Goal: Obtain resource: Obtain resource

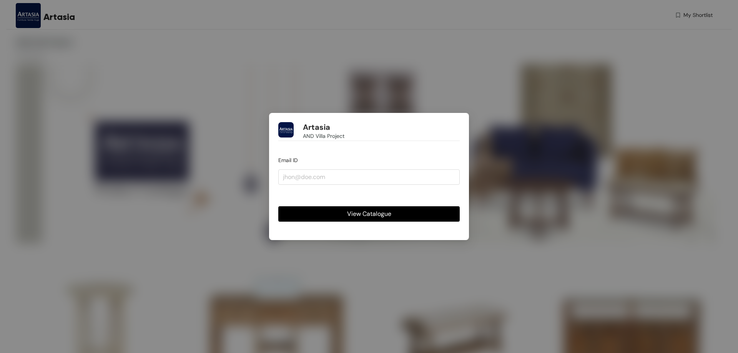
click at [354, 220] on button "View Catalogue" at bounding box center [369, 214] width 182 height 15
click at [300, 176] on input "email" at bounding box center [369, 177] width 182 height 15
type input "[EMAIL_ADDRESS][DOMAIN_NAME]"
click at [362, 218] on span "View Catalogue" at bounding box center [369, 214] width 44 height 10
click at [362, 215] on span "View Catalogue" at bounding box center [369, 214] width 44 height 10
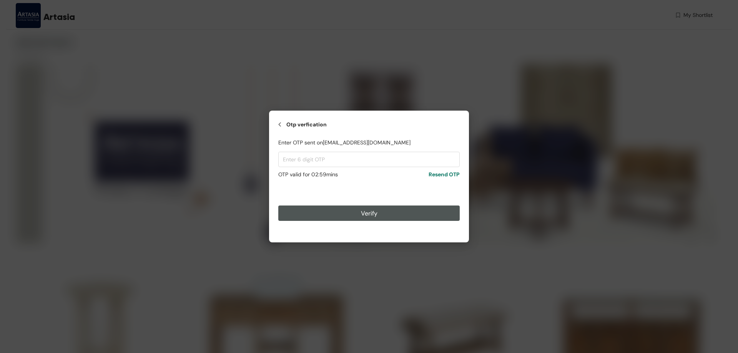
click at [362, 215] on div "Otp verfication Enter OTP sent on [EMAIL_ADDRESS][DOMAIN_NAME] OTP valid for 0 …" at bounding box center [369, 177] width 200 height 132
click at [301, 162] on input "text" at bounding box center [369, 159] width 182 height 15
click at [432, 173] on span "Resend OTP" at bounding box center [444, 174] width 31 height 8
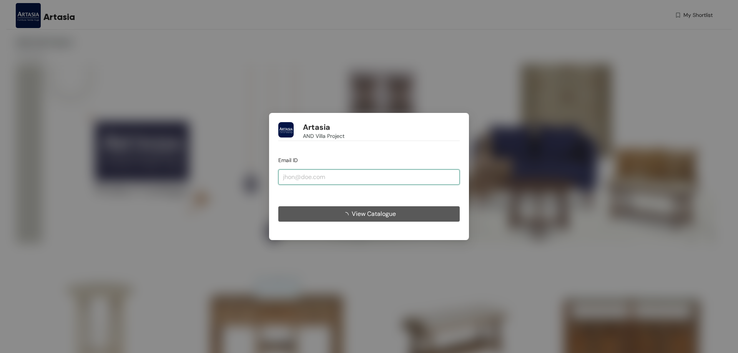
click at [312, 178] on input "email" at bounding box center [369, 177] width 182 height 15
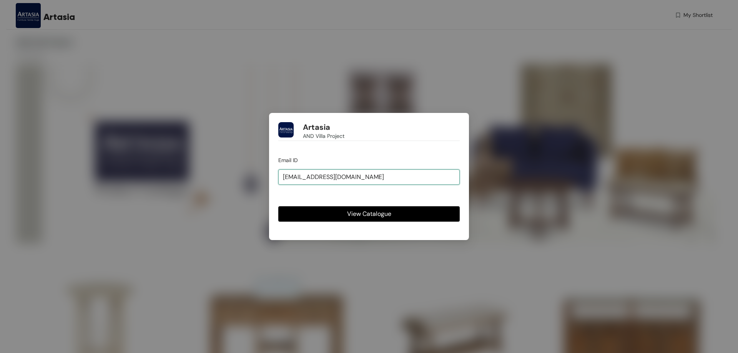
type input "[EMAIL_ADDRESS][DOMAIN_NAME]"
click at [363, 210] on span "View Catalogue" at bounding box center [369, 214] width 44 height 10
